Goal: Information Seeking & Learning: Learn about a topic

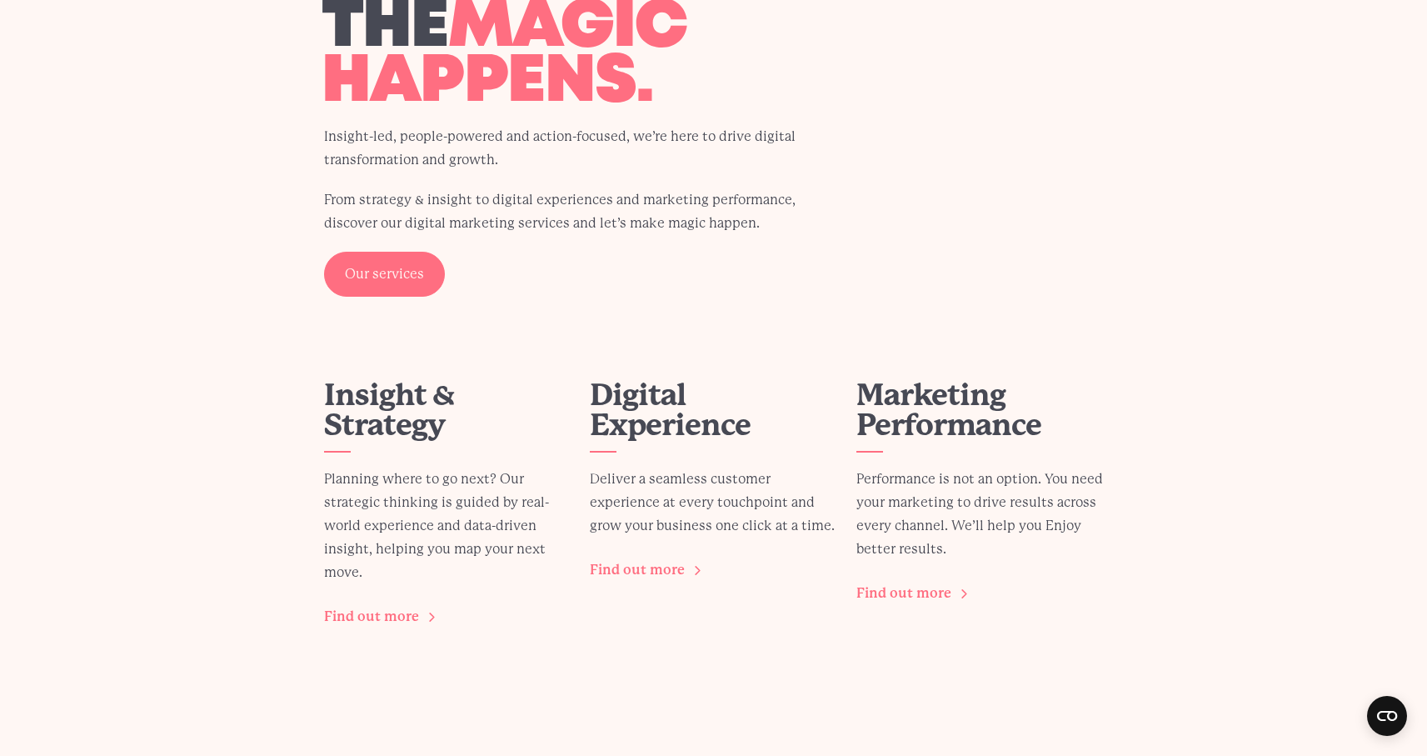
scroll to position [2229, 0]
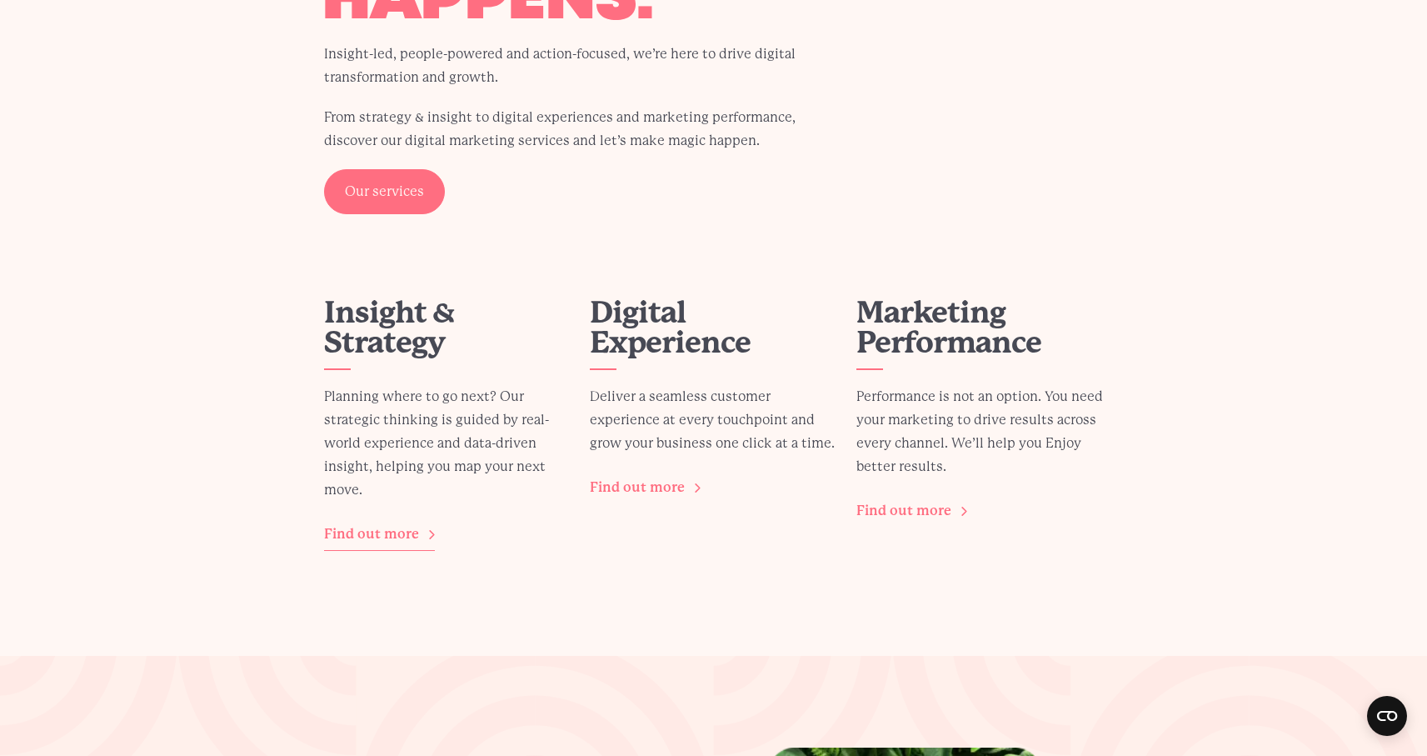
click at [387, 535] on link "Find out more" at bounding box center [379, 534] width 111 height 32
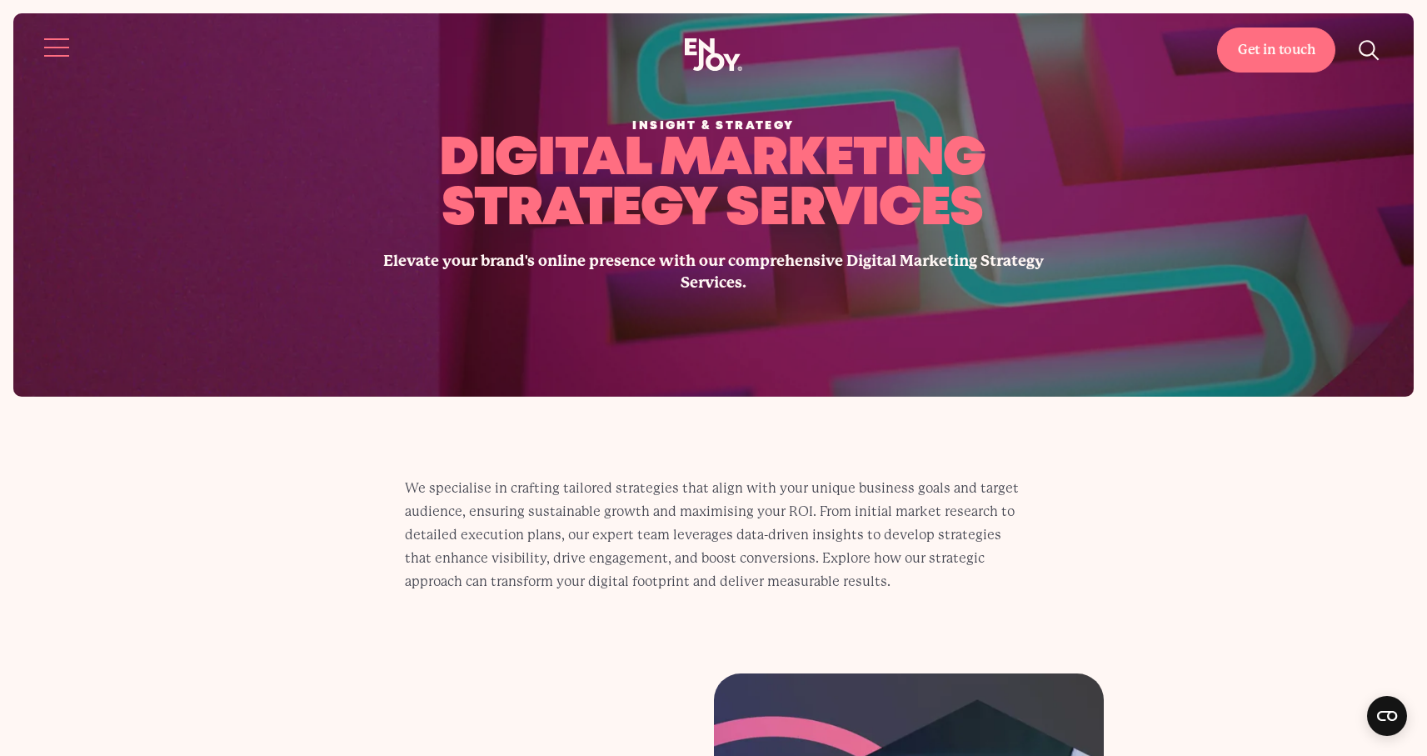
click at [45, 50] on button "Site navigation" at bounding box center [57, 47] width 35 height 35
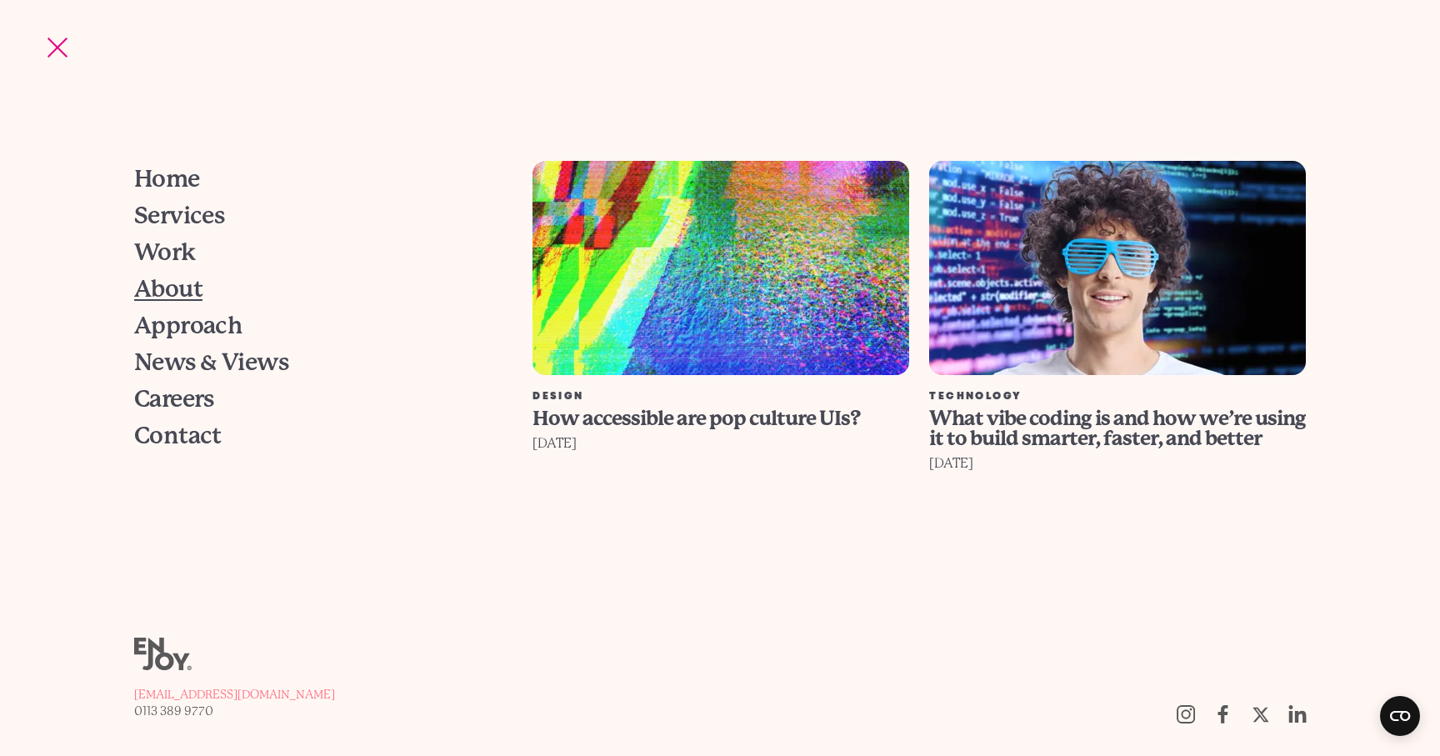
click at [170, 293] on span "About" at bounding box center [168, 288] width 68 height 23
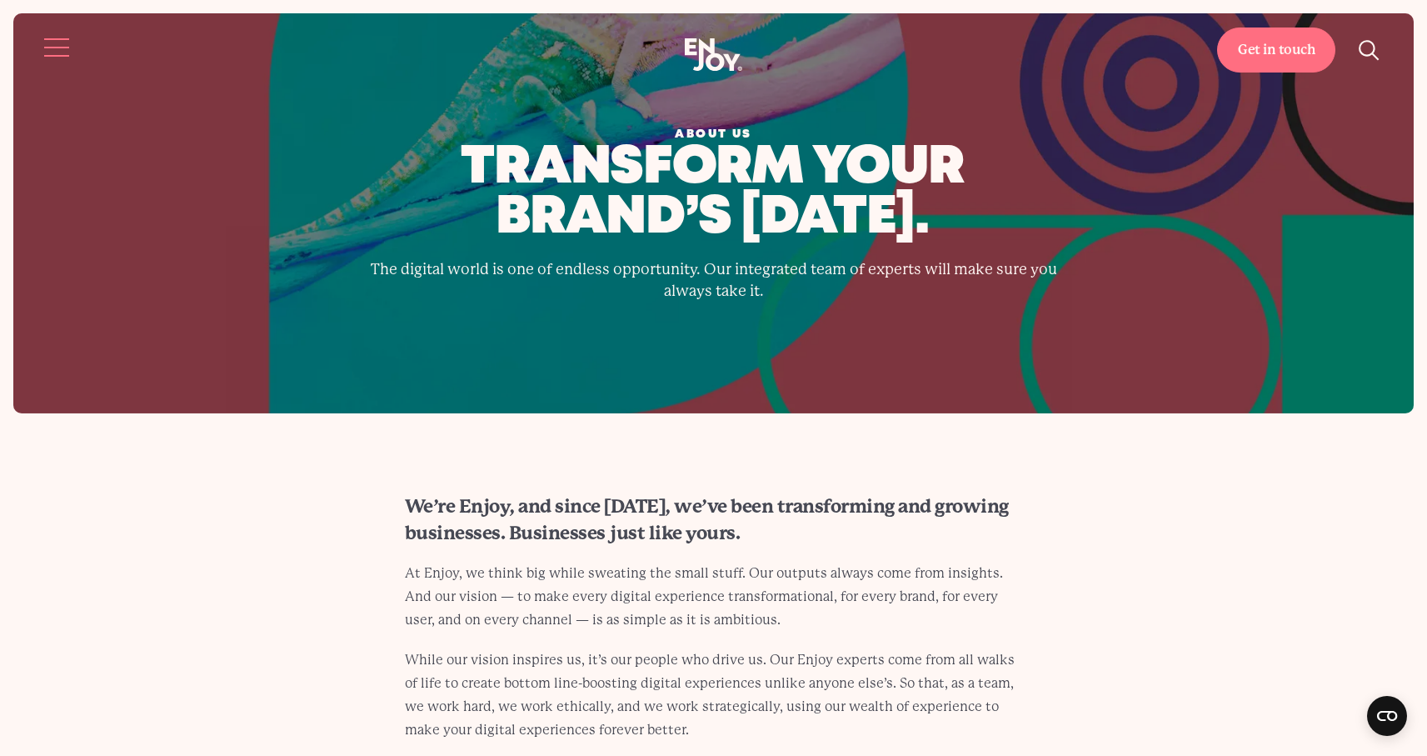
click at [40, 42] on button "Site navigation" at bounding box center [57, 47] width 35 height 35
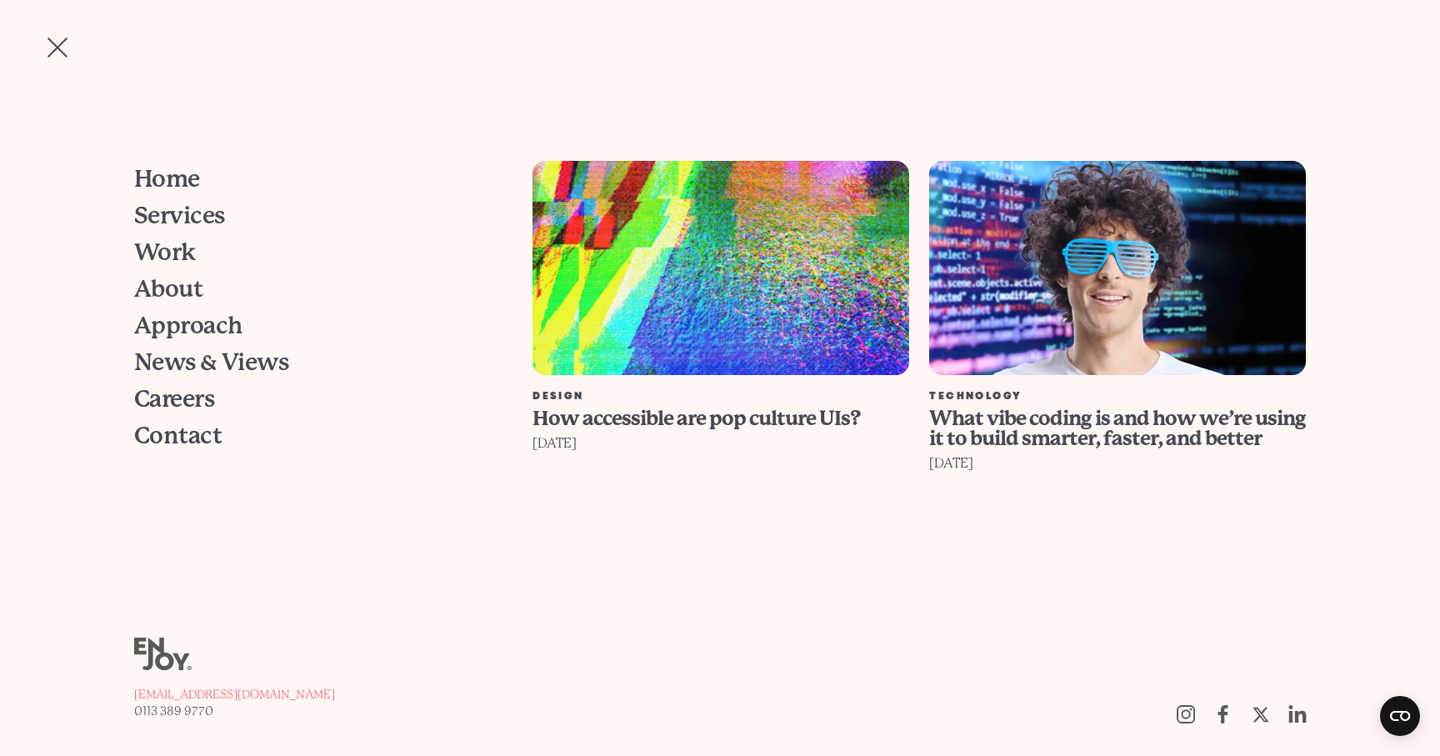
click at [67, 50] on button "Site navigation" at bounding box center [57, 47] width 35 height 35
